Goal: Task Accomplishment & Management: Use online tool/utility

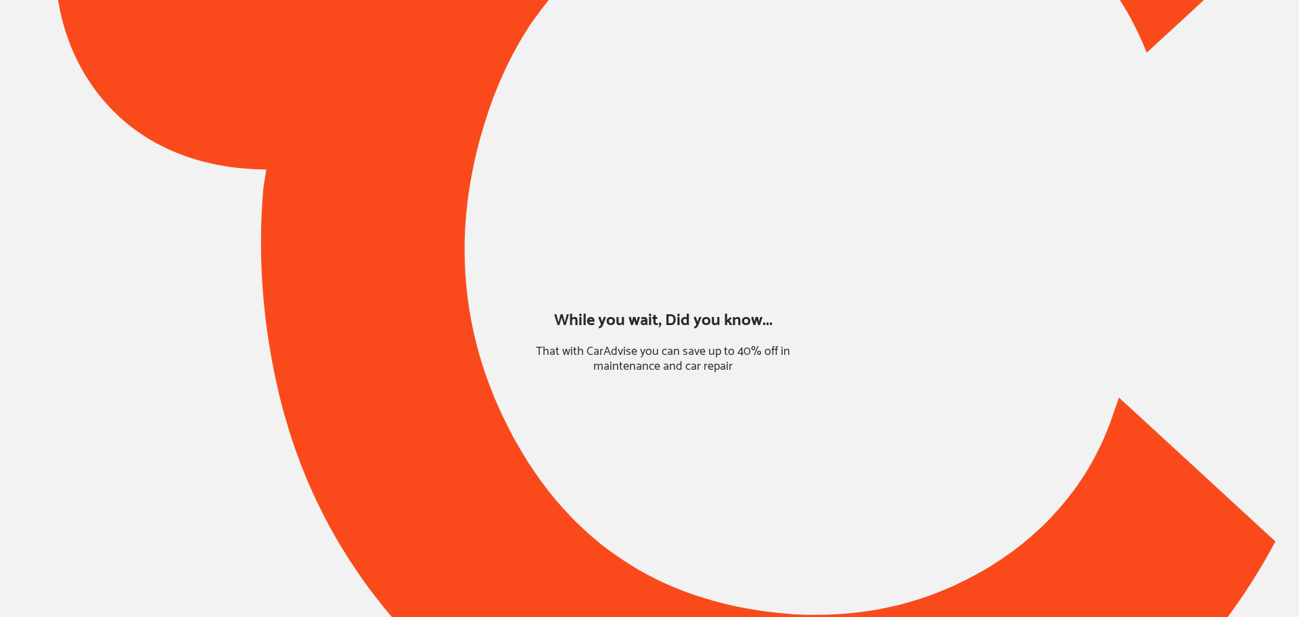
type input "*****"
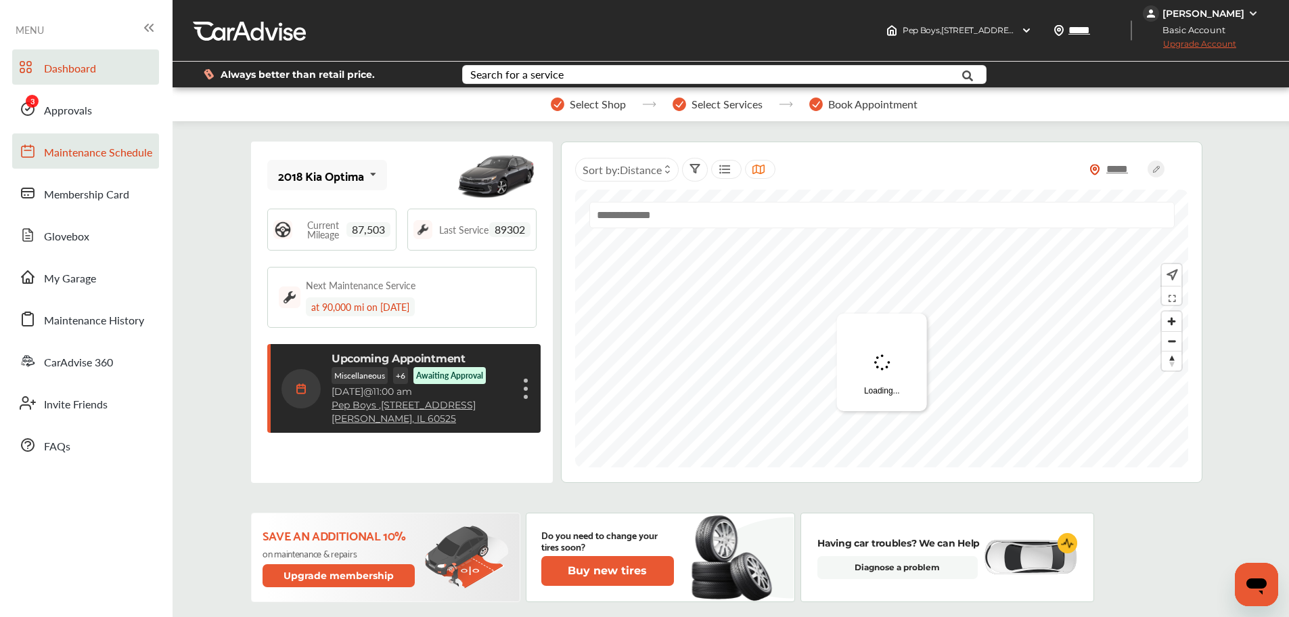
drag, startPoint x: 53, startPoint y: 99, endPoint x: 151, endPoint y: 141, distance: 106.1
click at [53, 99] on link "Approvals" at bounding box center [85, 108] width 147 height 35
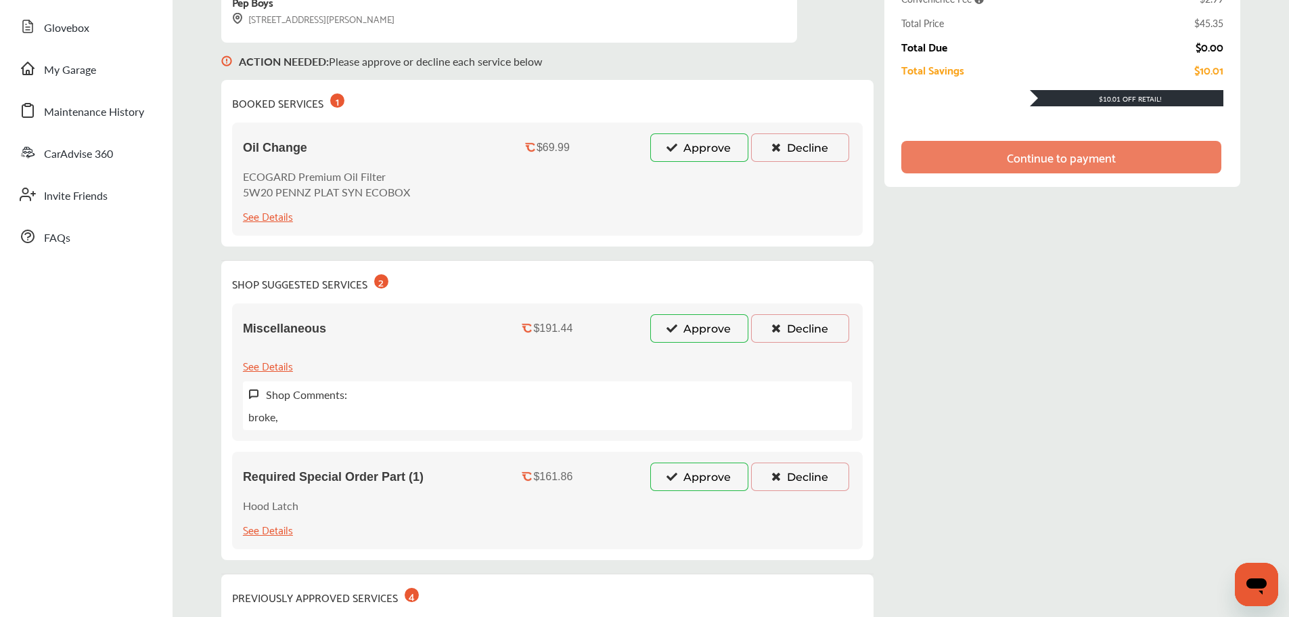
scroll to position [203, 0]
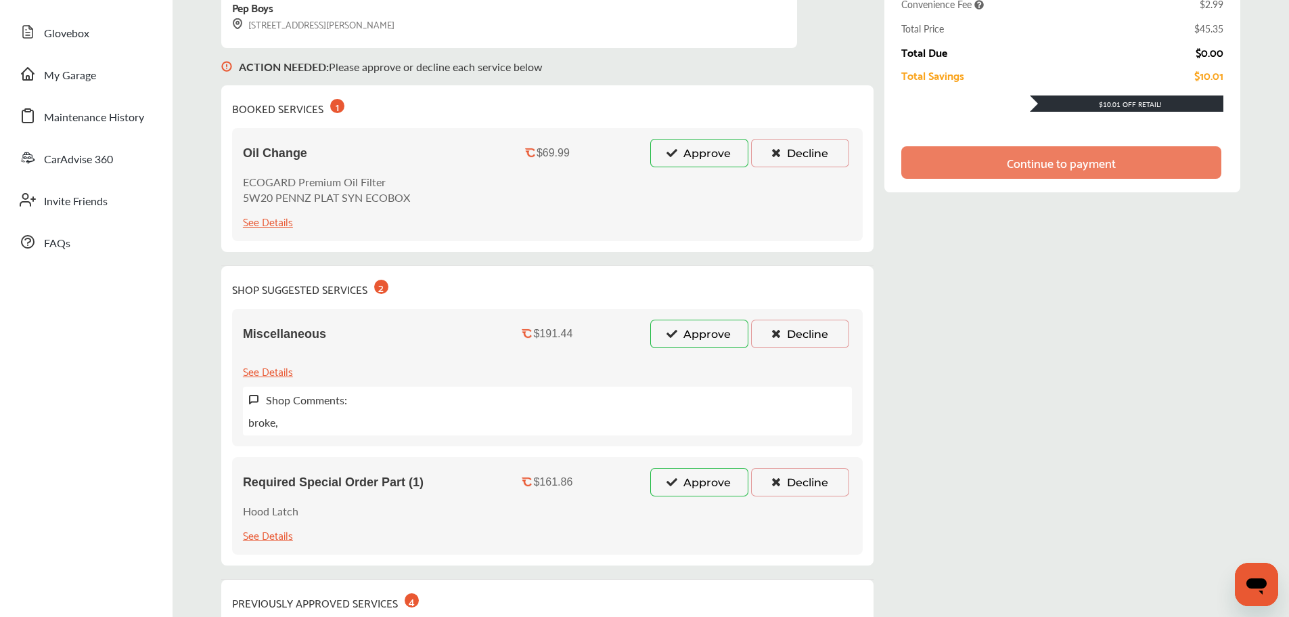
click at [663, 482] on button "Approve" at bounding box center [699, 482] width 98 height 28
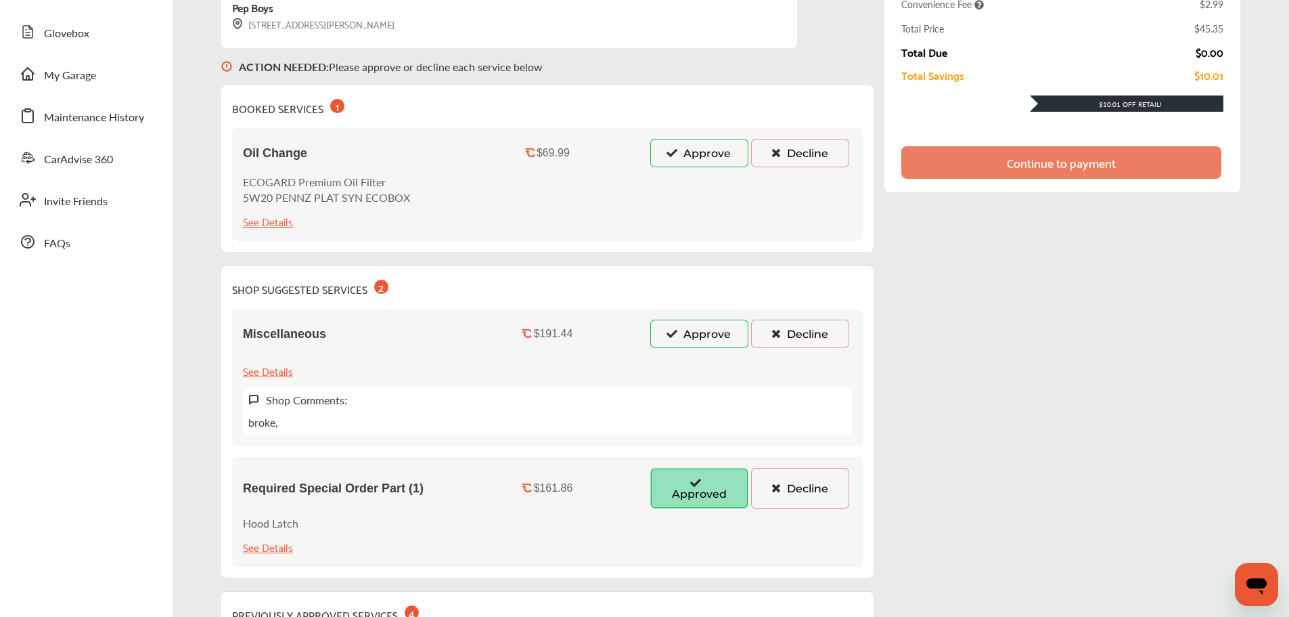
click at [680, 338] on button "Approve" at bounding box center [699, 333] width 98 height 28
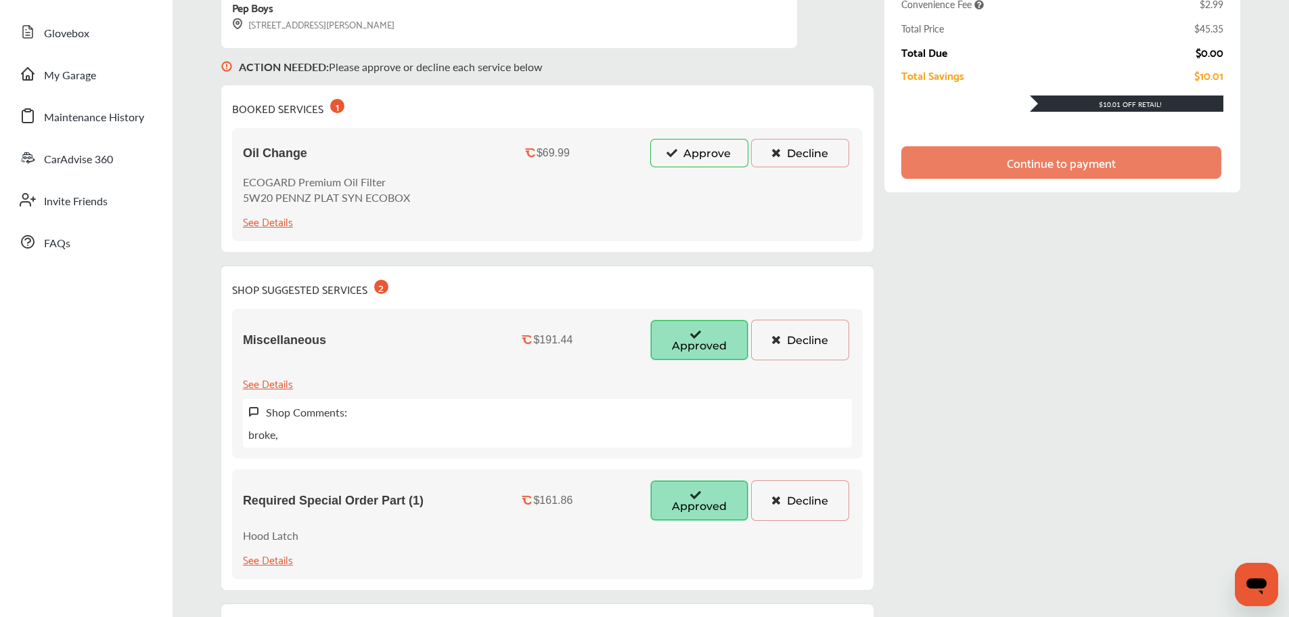
click at [661, 158] on button "Approve" at bounding box center [699, 153] width 98 height 28
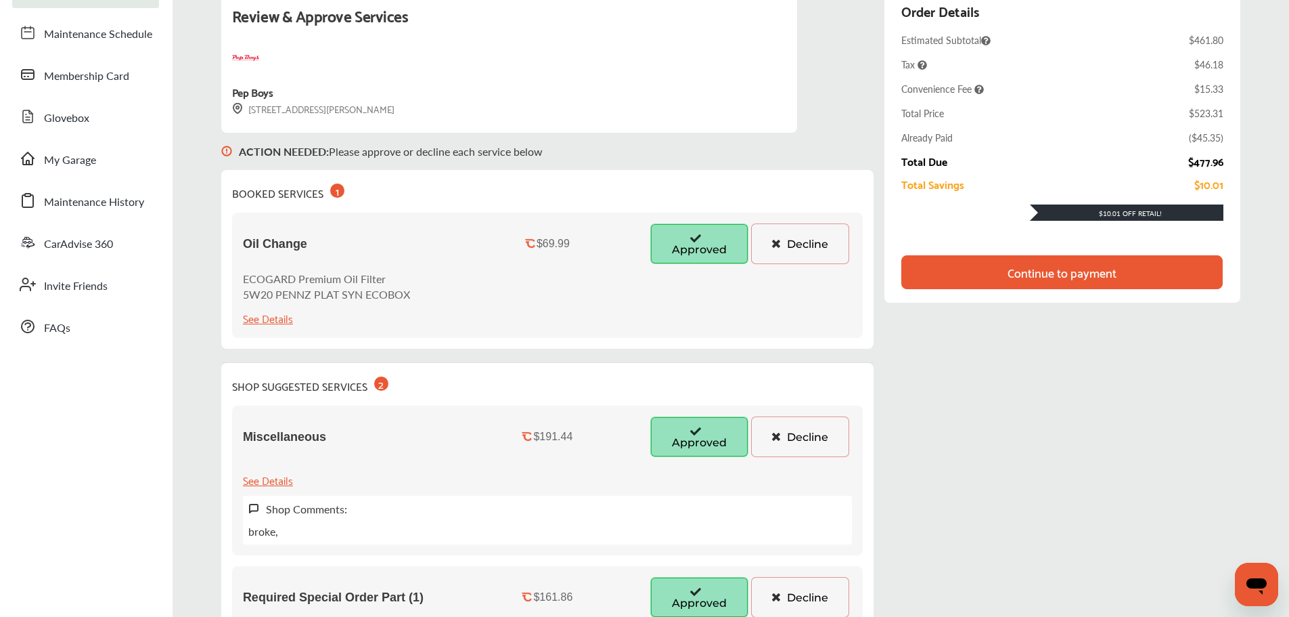
scroll to position [68, 0]
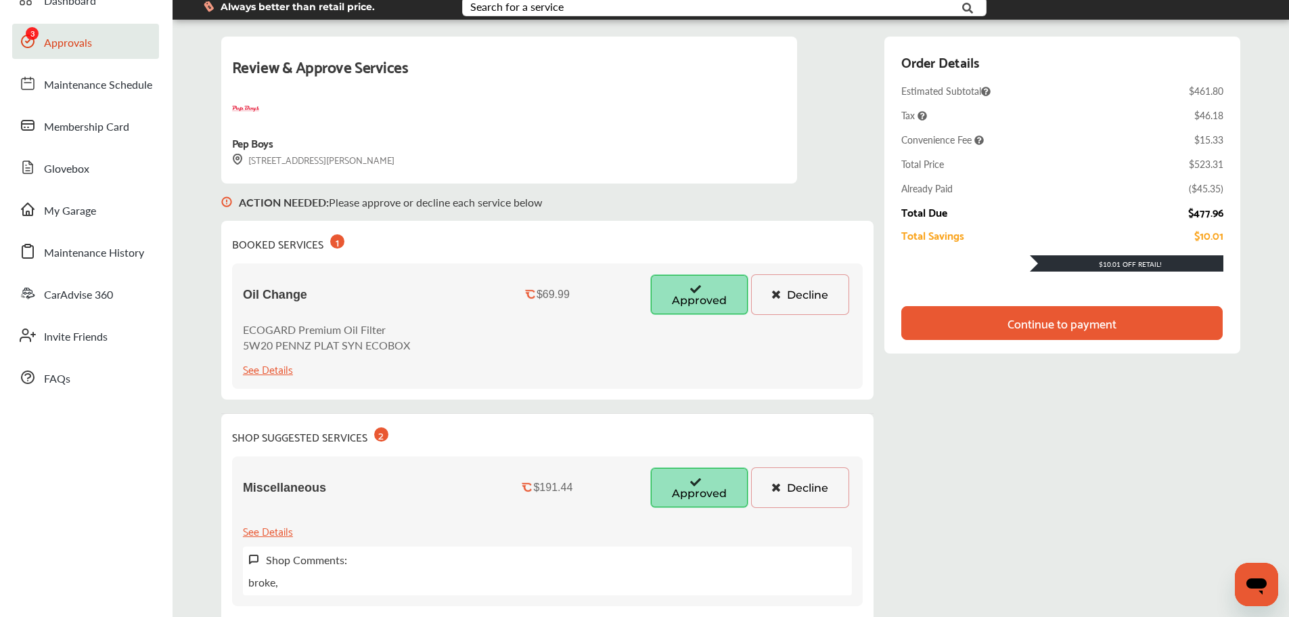
click at [1026, 330] on div "Continue to payment" at bounding box center [1062, 323] width 109 height 14
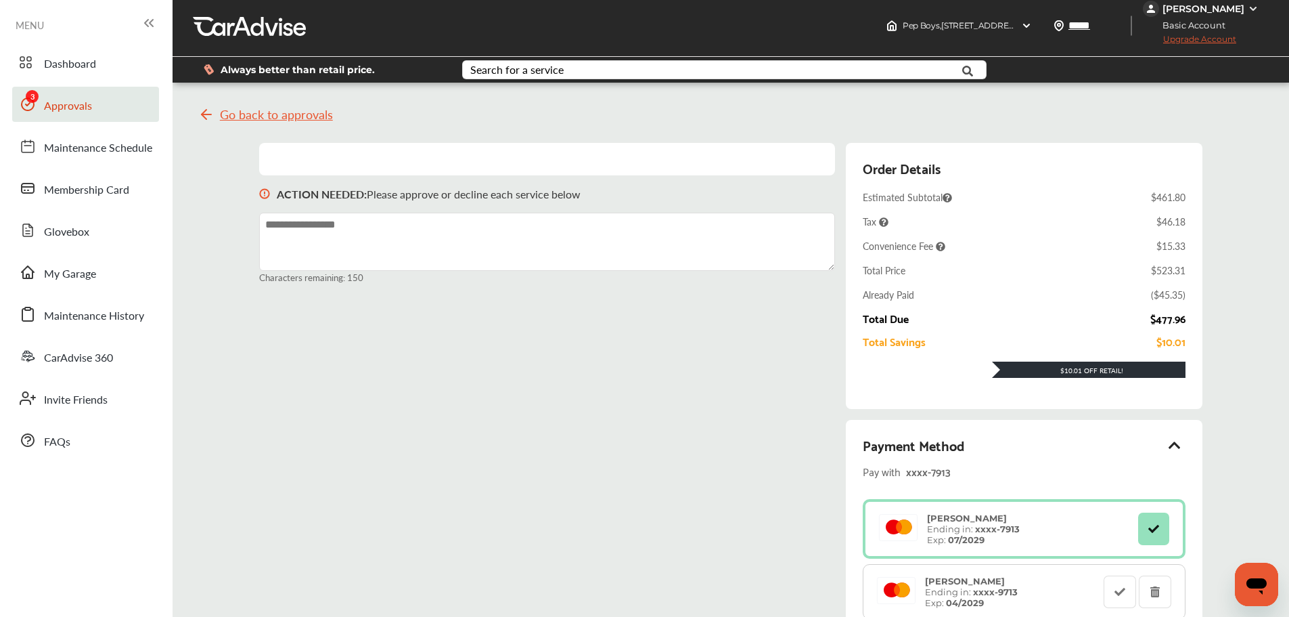
scroll to position [0, 0]
